Goal: Information Seeking & Learning: Learn about a topic

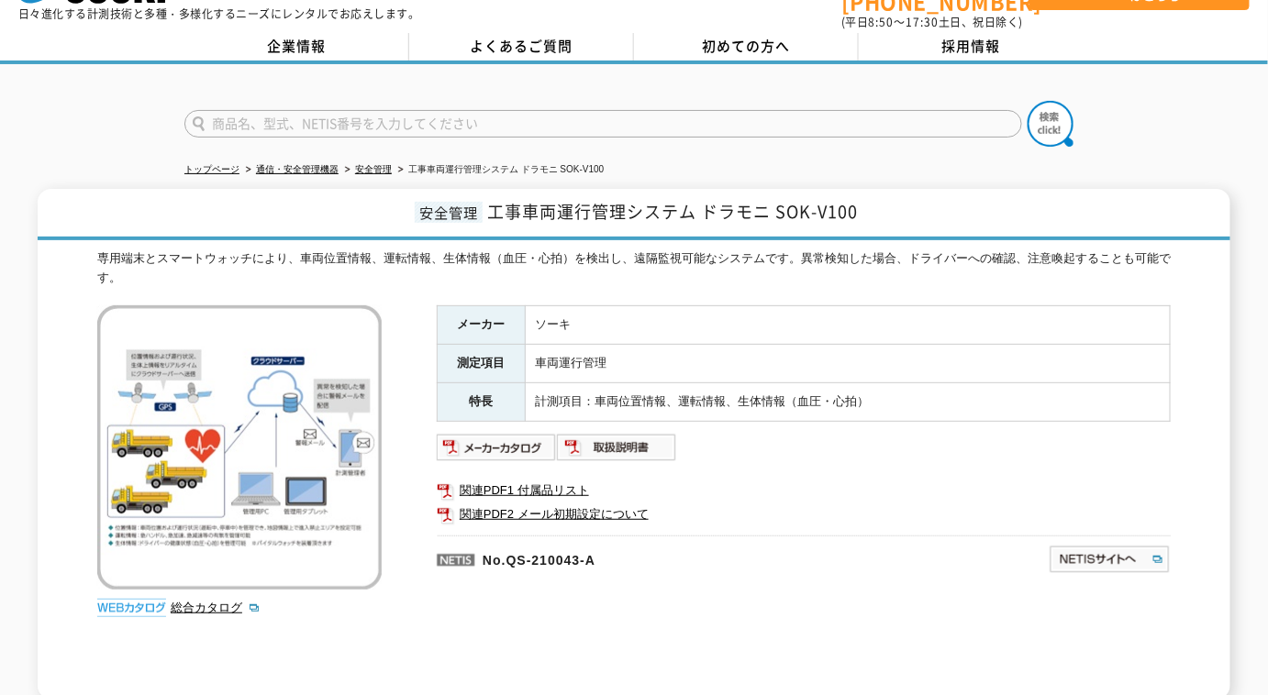
scroll to position [83, 0]
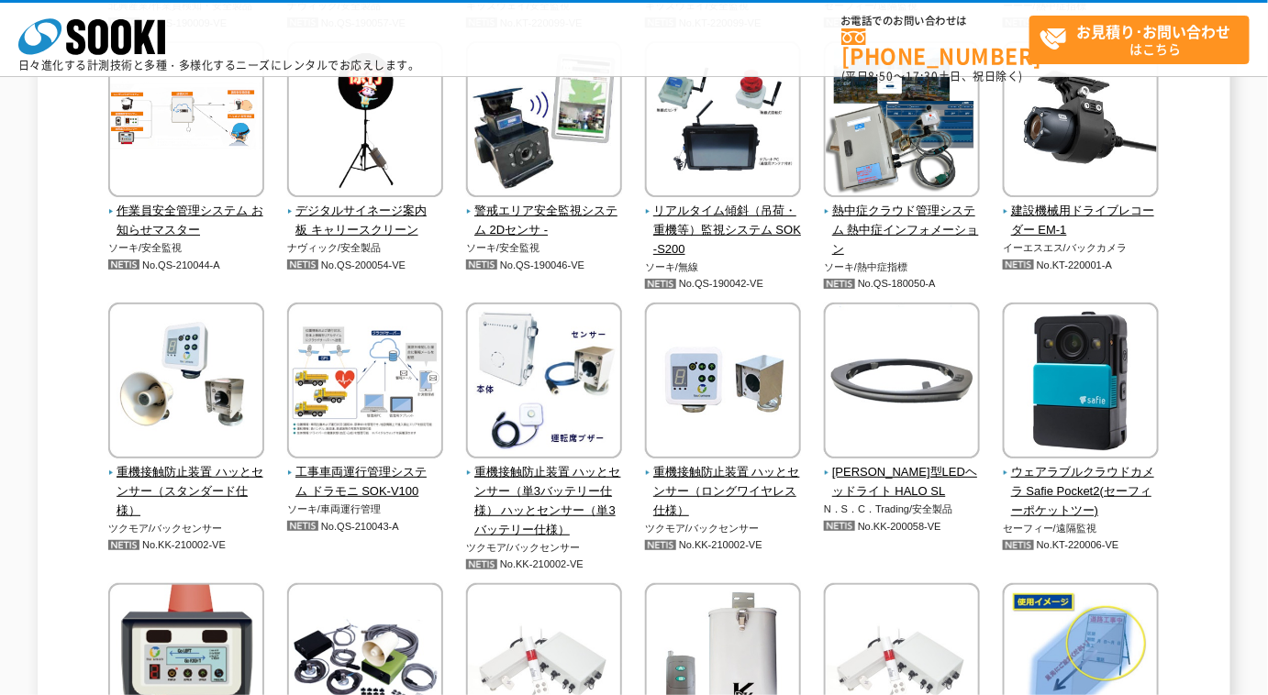
scroll to position [4102, 0]
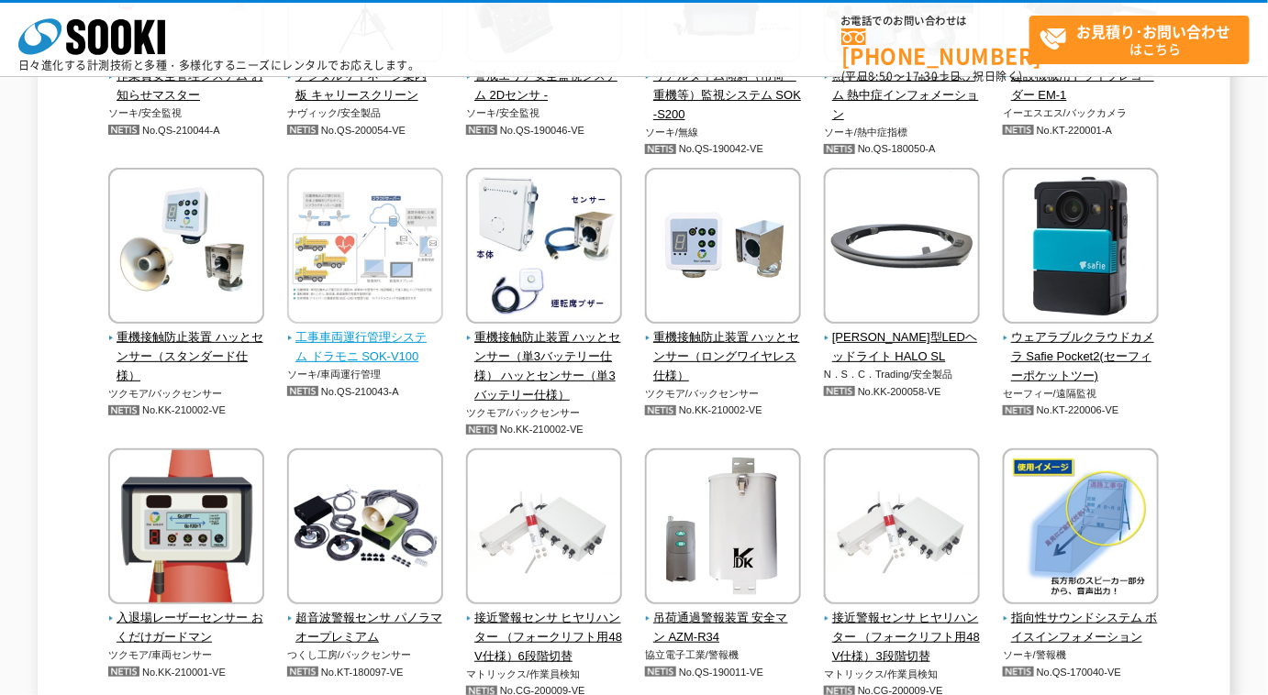
click at [386, 338] on span "工事車両運行管理システム ドラモニ SOK-V100" at bounding box center [365, 347] width 157 height 39
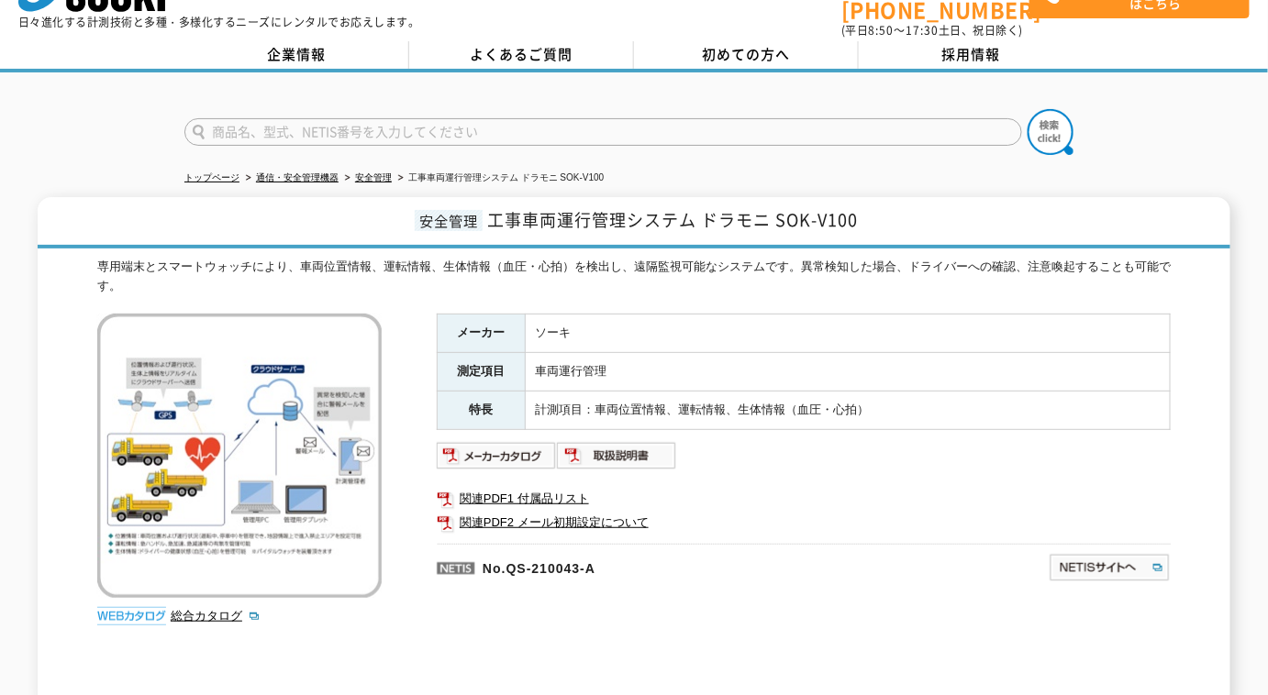
scroll to position [83, 0]
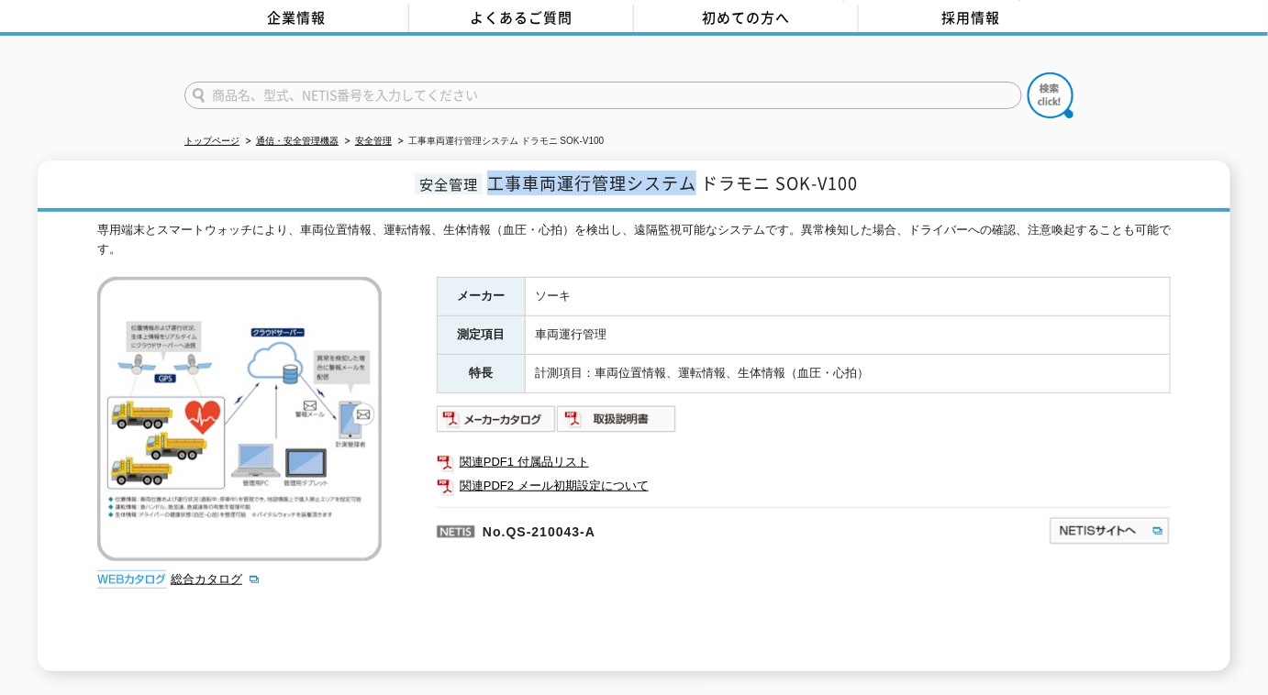
drag, startPoint x: 491, startPoint y: 169, endPoint x: 691, endPoint y: 167, distance: 200.0
click at [691, 171] on span "工事車両運行管理システム ドラモニ SOK-V100" at bounding box center [672, 183] width 371 height 25
copy span "工事車両運行管理システム"
